Goal: Task Accomplishment & Management: Use online tool/utility

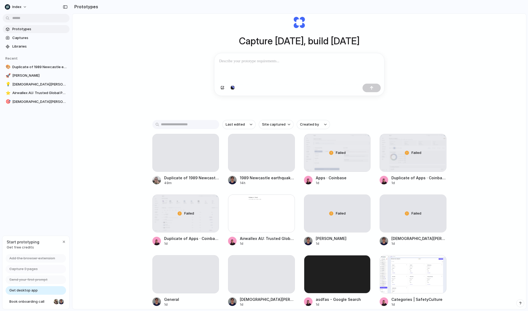
scroll to position [60, 0]
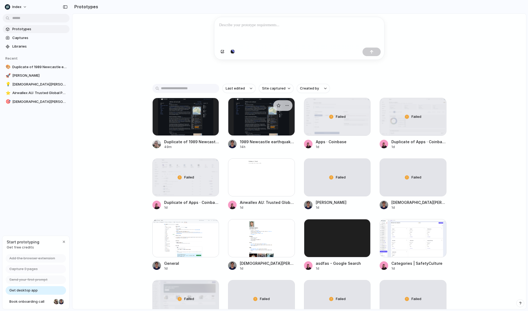
click at [258, 127] on div at bounding box center [261, 117] width 67 height 38
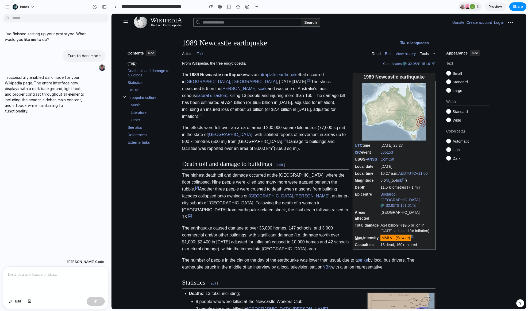
click at [49, 277] on p at bounding box center [56, 275] width 96 height 6
click at [64, 274] on p at bounding box center [56, 275] width 96 height 6
